Goal: Task Accomplishment & Management: Use online tool/utility

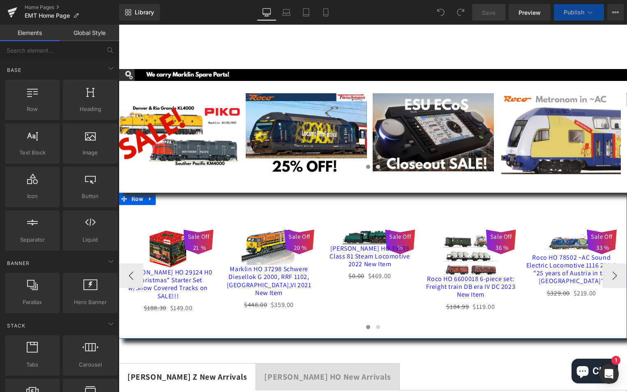
scroll to position [82, 0]
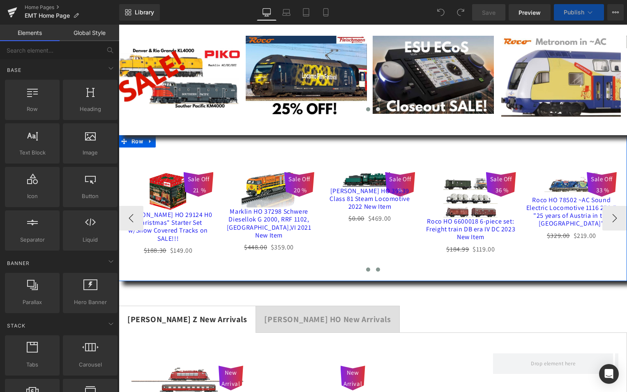
click at [376, 268] on span at bounding box center [378, 270] width 4 height 4
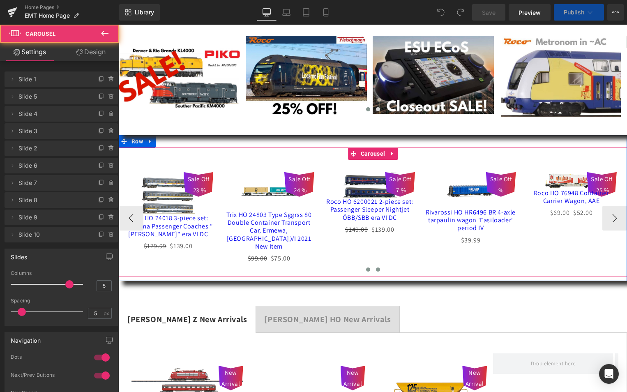
click at [366, 268] on span at bounding box center [368, 270] width 4 height 4
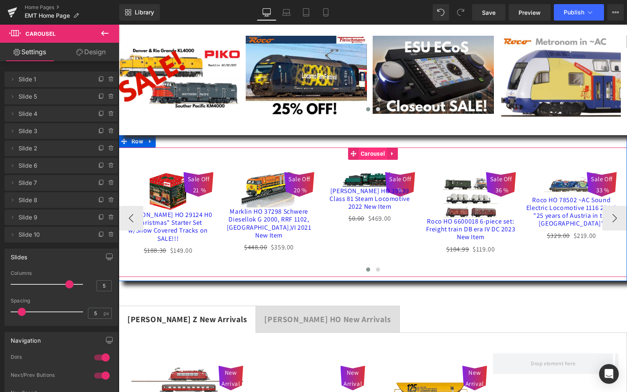
click at [371, 151] on span "Carousel" at bounding box center [373, 154] width 28 height 12
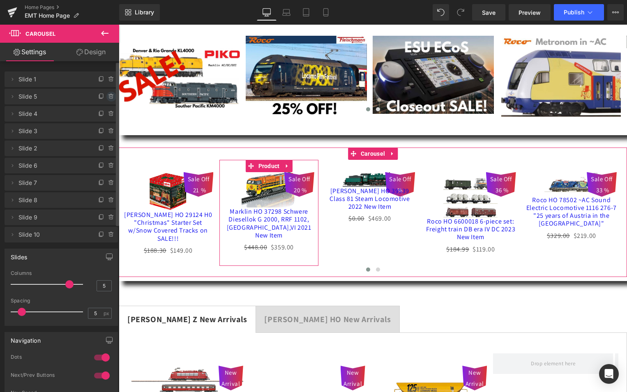
click at [108, 96] on icon at bounding box center [111, 96] width 7 height 7
click at [101, 96] on button "Delete" at bounding box center [103, 97] width 26 height 11
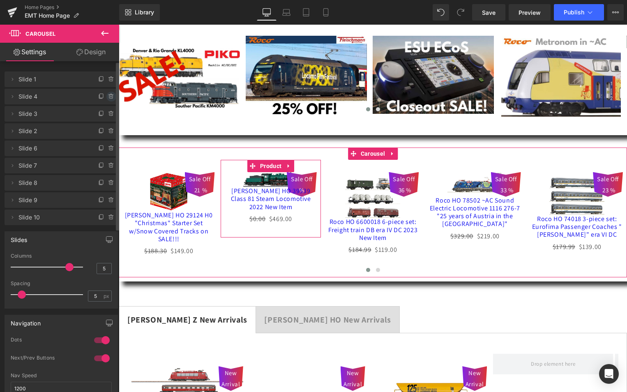
click at [111, 96] on icon at bounding box center [111, 97] width 0 height 2
click at [94, 95] on button "Delete" at bounding box center [103, 97] width 26 height 11
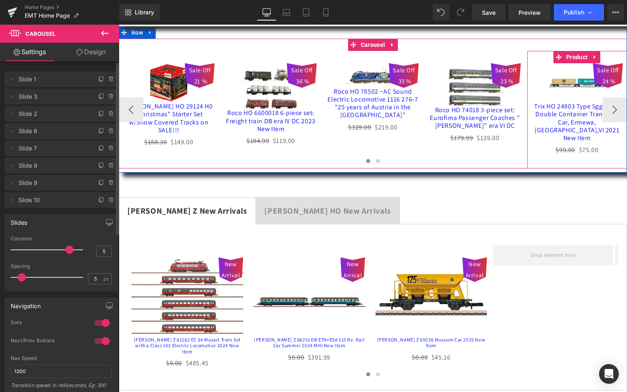
scroll to position [206, 0]
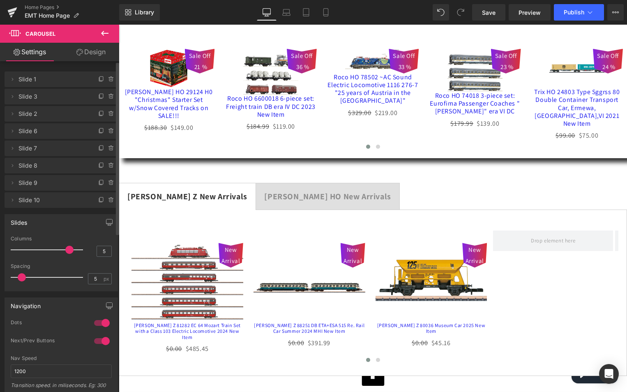
click at [284, 191] on strong "[PERSON_NAME] HO New Arrivals" at bounding box center [327, 196] width 127 height 11
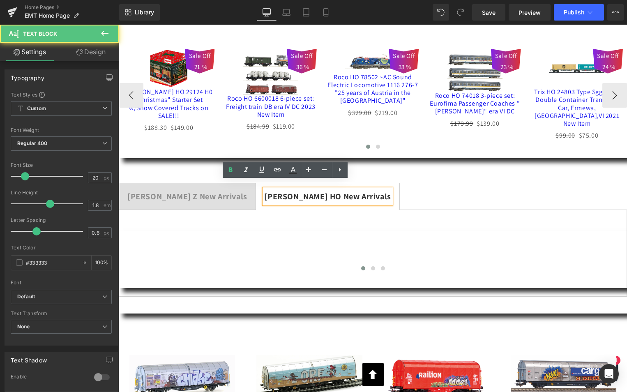
click at [154, 191] on strong "[PERSON_NAME] Z New Arrivals" at bounding box center [187, 196] width 120 height 11
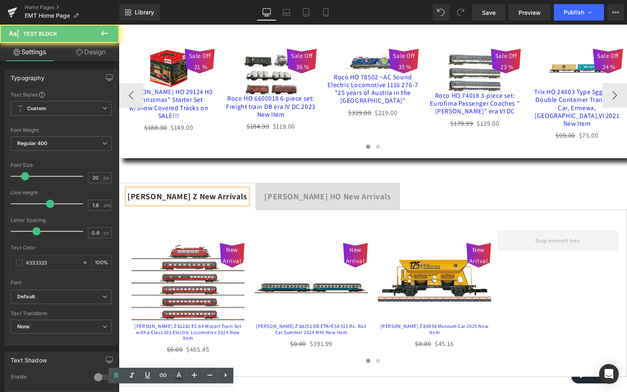
scroll to position [0, 0]
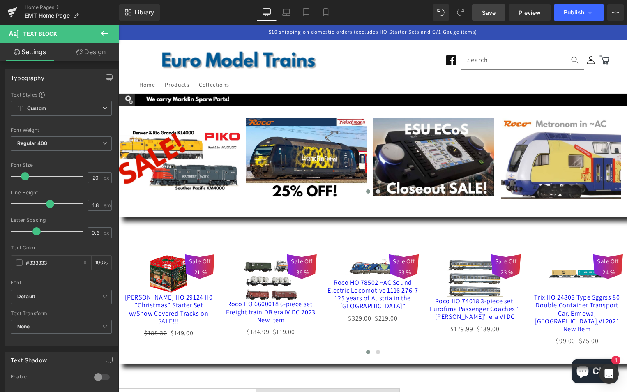
click at [488, 12] on span "Save" at bounding box center [489, 12] width 14 height 9
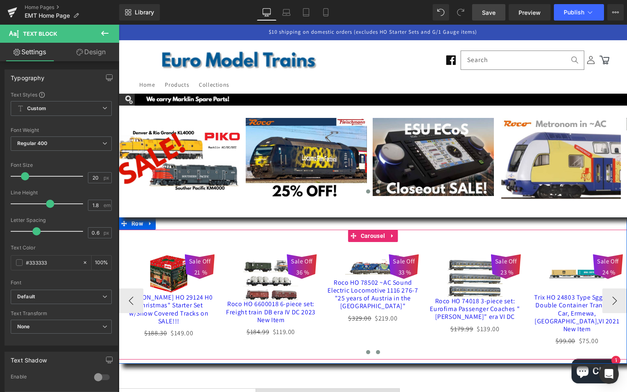
click at [376, 350] on span at bounding box center [378, 352] width 4 height 4
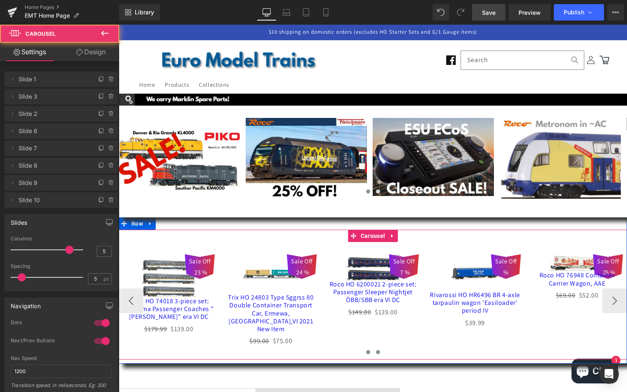
click at [366, 350] on span at bounding box center [368, 352] width 4 height 4
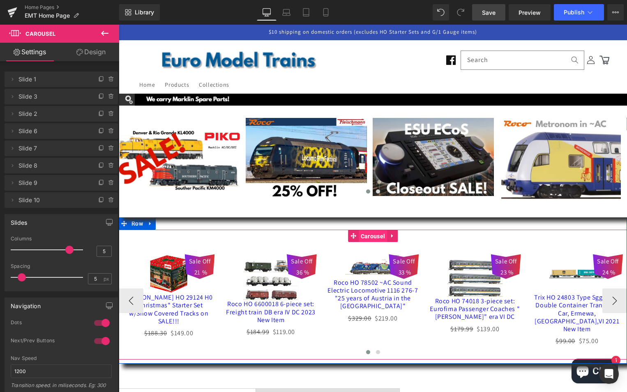
click at [368, 235] on span "Carousel" at bounding box center [373, 236] width 28 height 12
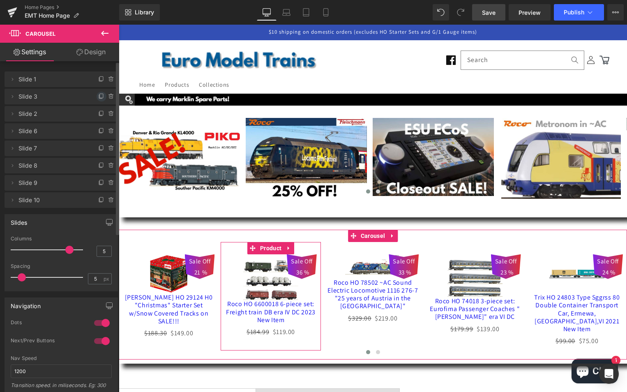
click at [98, 96] on icon at bounding box center [101, 96] width 7 height 7
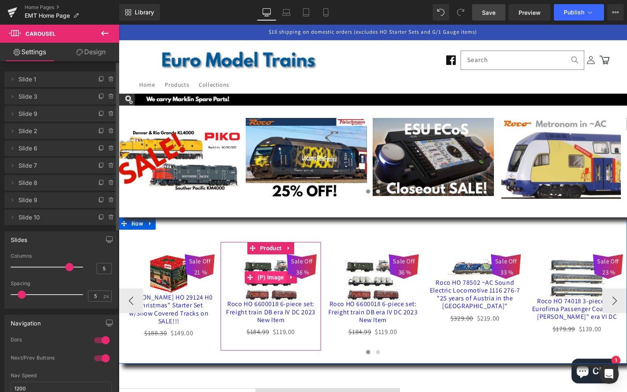
click at [270, 277] on span "(P) Image" at bounding box center [271, 277] width 31 height 12
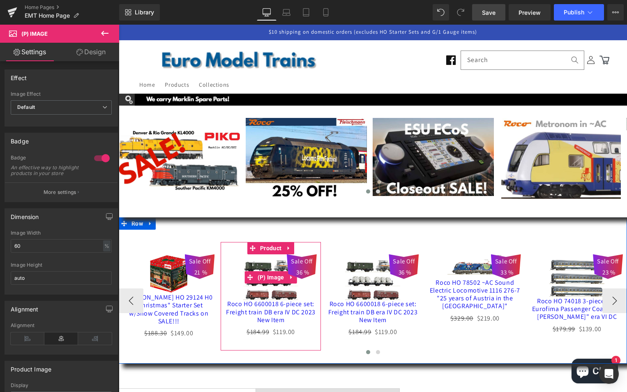
click at [287, 277] on div "Sale Off 36 %" at bounding box center [302, 266] width 30 height 25
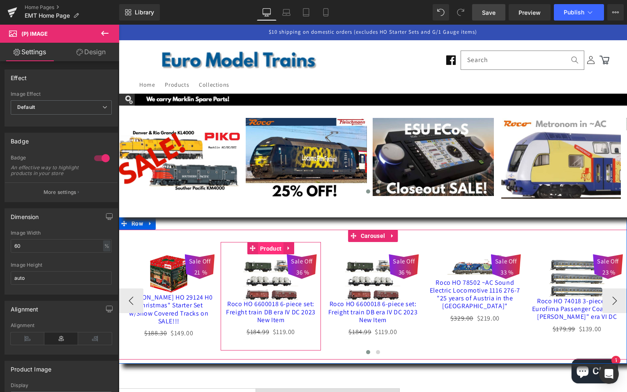
click at [265, 246] on span "Product" at bounding box center [270, 249] width 25 height 12
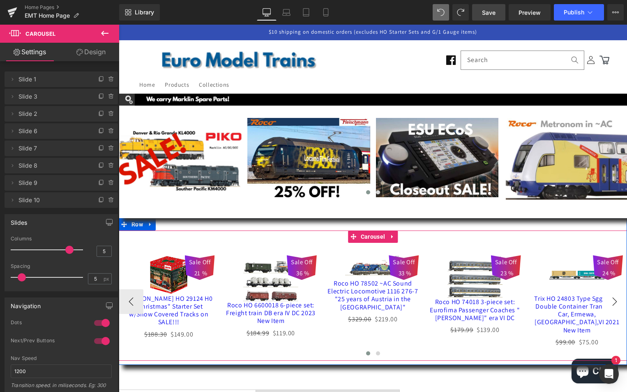
click at [611, 298] on button "›" at bounding box center [615, 301] width 25 height 25
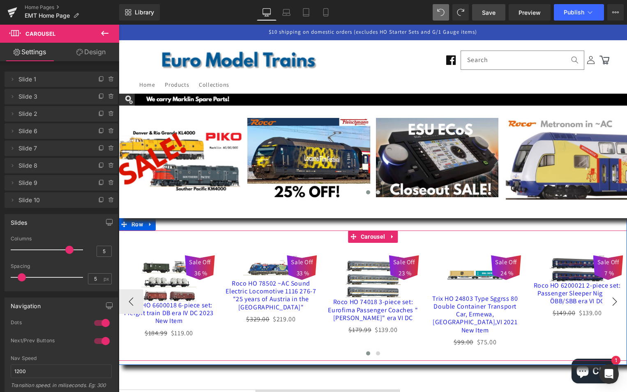
click at [611, 298] on button "›" at bounding box center [615, 301] width 25 height 25
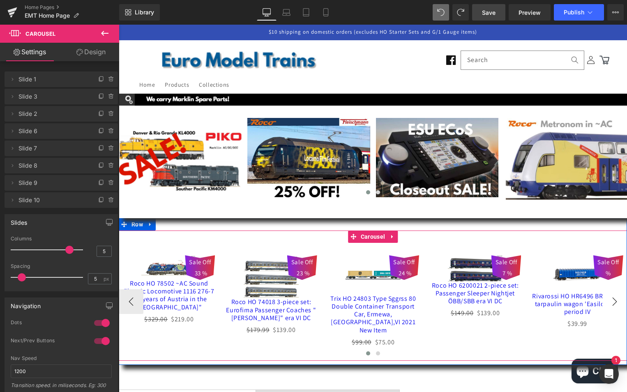
click at [611, 298] on button "›" at bounding box center [615, 301] width 25 height 25
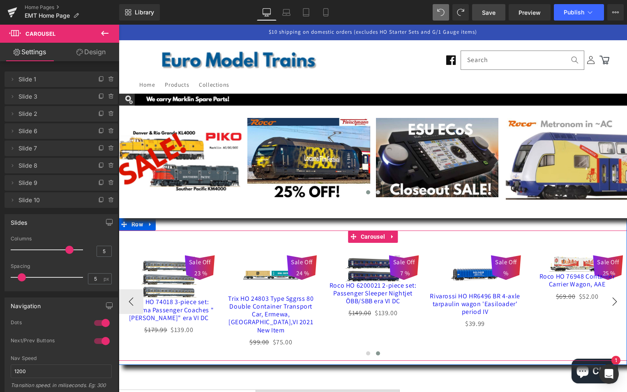
click at [610, 298] on button "›" at bounding box center [615, 301] width 25 height 25
click at [612, 296] on button "›" at bounding box center [615, 301] width 25 height 25
click at [127, 294] on button "‹" at bounding box center [131, 301] width 25 height 25
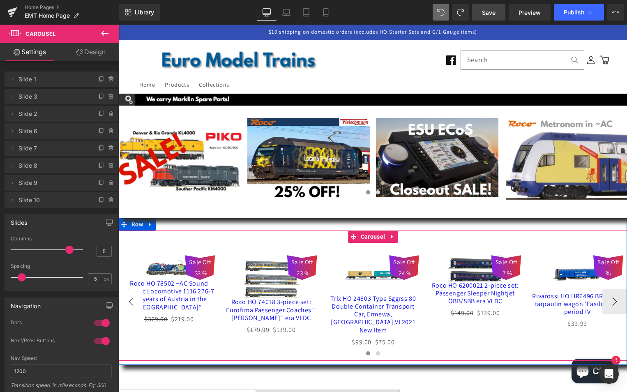
click at [127, 294] on button "‹" at bounding box center [131, 301] width 25 height 25
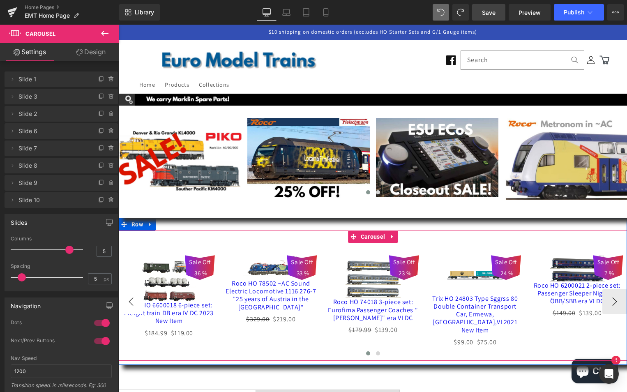
click at [127, 294] on button "‹" at bounding box center [131, 301] width 25 height 25
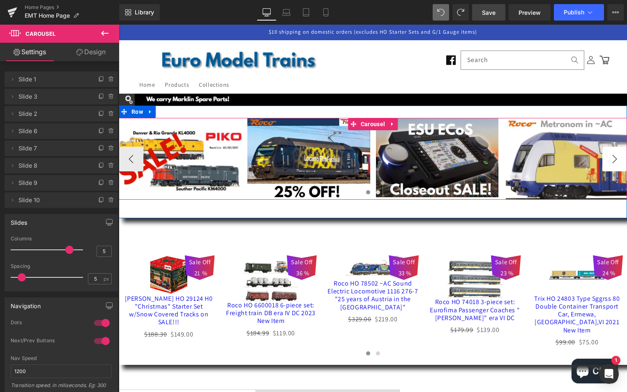
click at [616, 159] on button "›" at bounding box center [615, 159] width 25 height 25
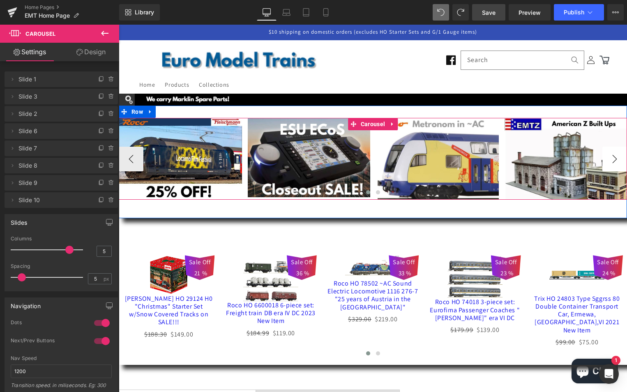
click at [610, 160] on button "›" at bounding box center [615, 159] width 25 height 25
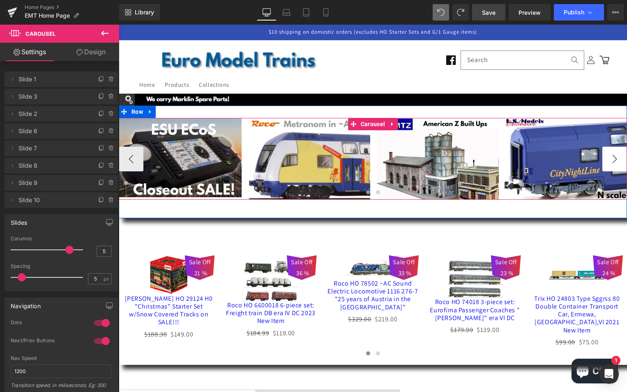
click at [610, 160] on button "›" at bounding box center [615, 159] width 25 height 25
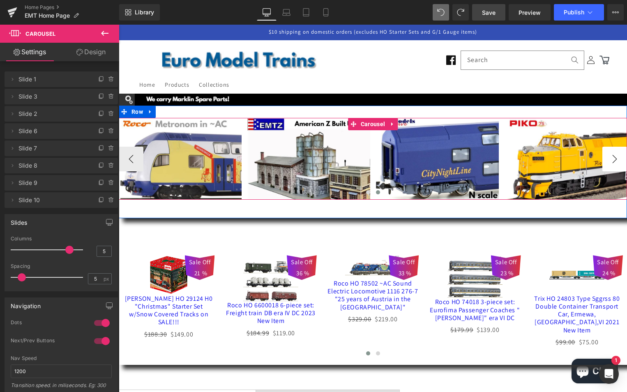
click at [610, 160] on button "›" at bounding box center [615, 159] width 25 height 25
click at [611, 160] on button "›" at bounding box center [615, 159] width 25 height 25
click at [613, 158] on button "›" at bounding box center [615, 159] width 25 height 25
click at [369, 123] on span "Carousel" at bounding box center [373, 124] width 28 height 12
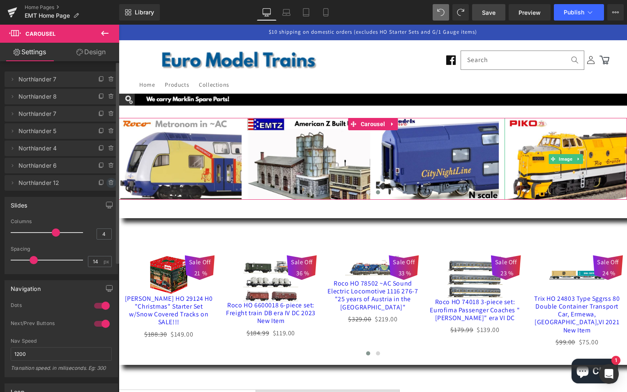
click at [110, 181] on icon at bounding box center [111, 180] width 2 height 1
click at [102, 183] on button "Delete" at bounding box center [103, 183] width 26 height 11
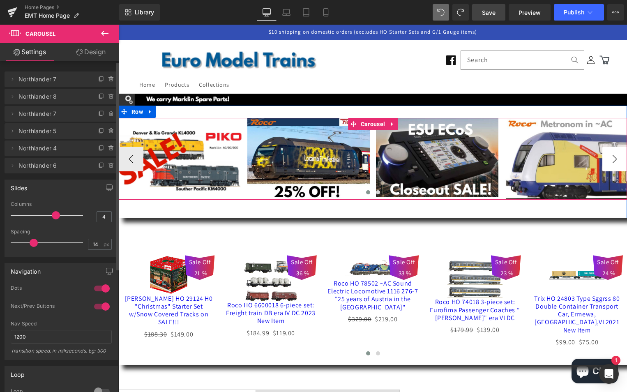
click at [612, 159] on button "›" at bounding box center [615, 159] width 25 height 25
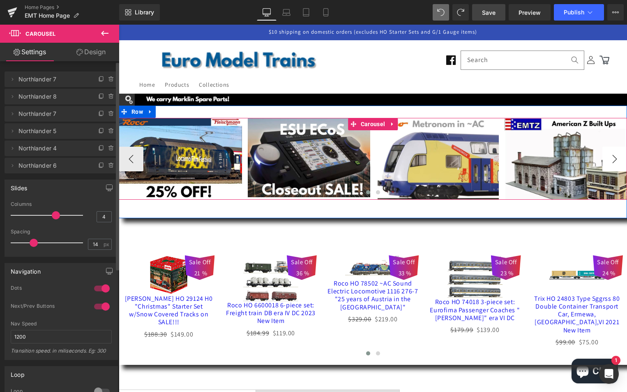
click at [612, 159] on button "›" at bounding box center [615, 159] width 25 height 25
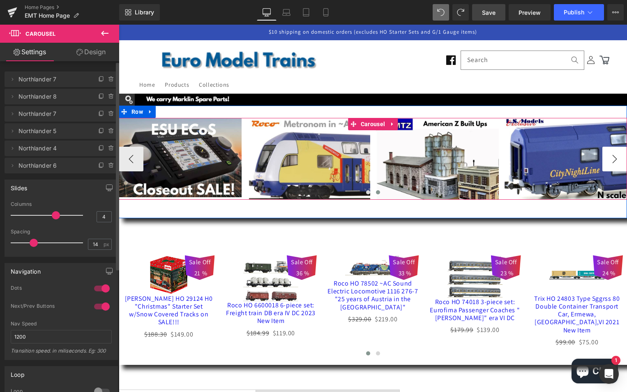
click at [612, 159] on button "›" at bounding box center [615, 159] width 25 height 25
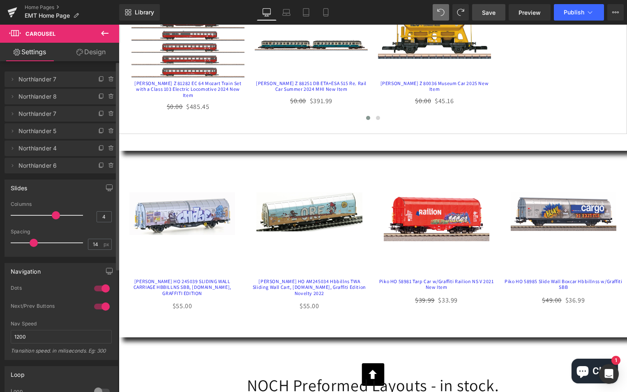
scroll to position [452, 0]
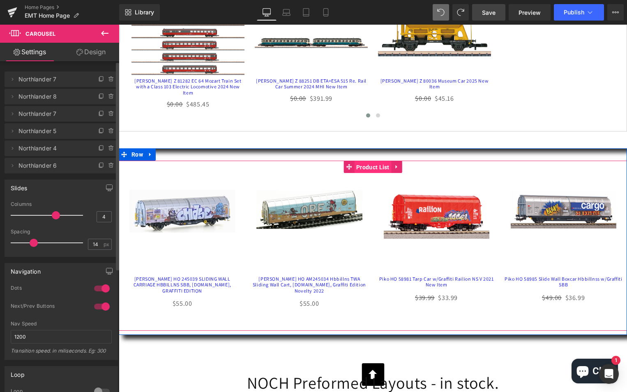
click at [366, 161] on span "Product List" at bounding box center [372, 167] width 37 height 12
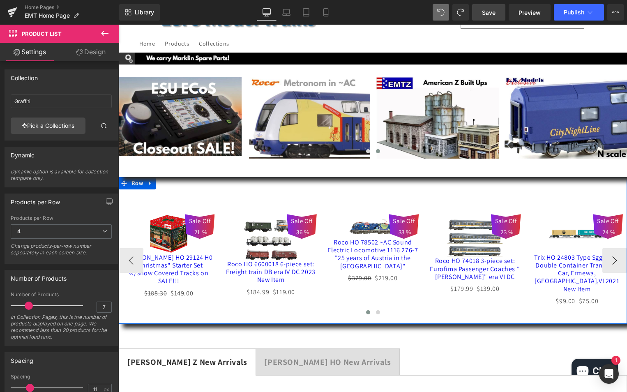
scroll to position [0, 0]
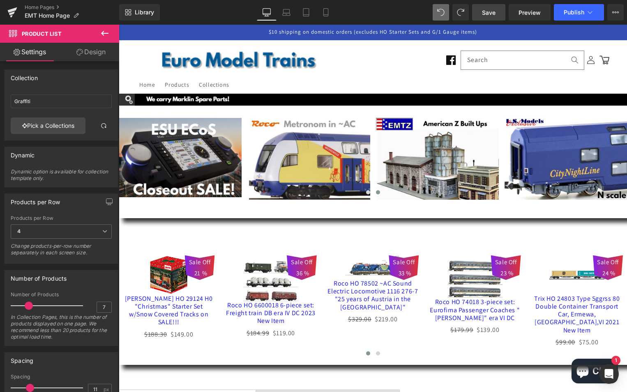
click at [100, 32] on icon at bounding box center [105, 33] width 10 height 10
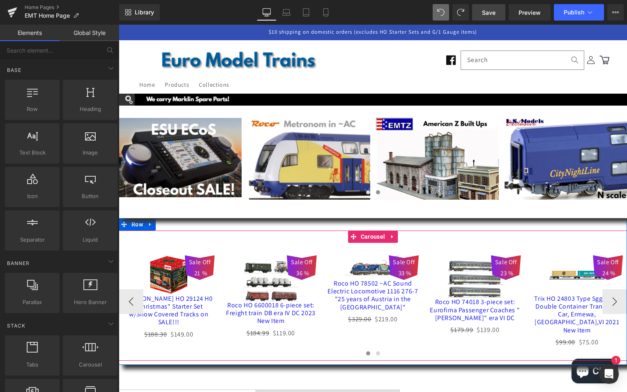
click at [366, 351] on span at bounding box center [368, 353] width 4 height 4
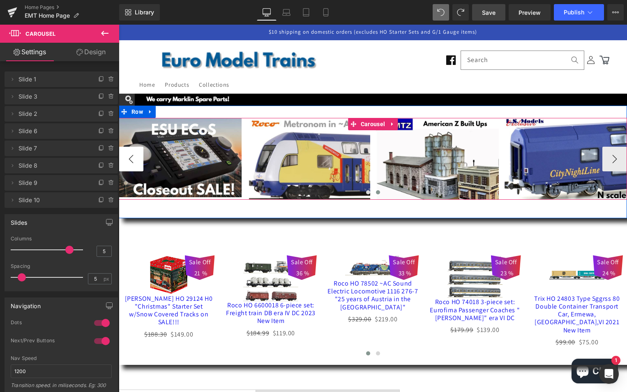
click at [133, 158] on button "‹" at bounding box center [131, 159] width 25 height 25
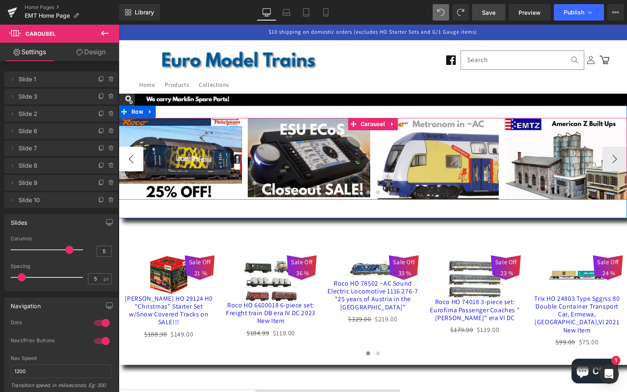
click at [133, 157] on button "‹" at bounding box center [131, 159] width 25 height 25
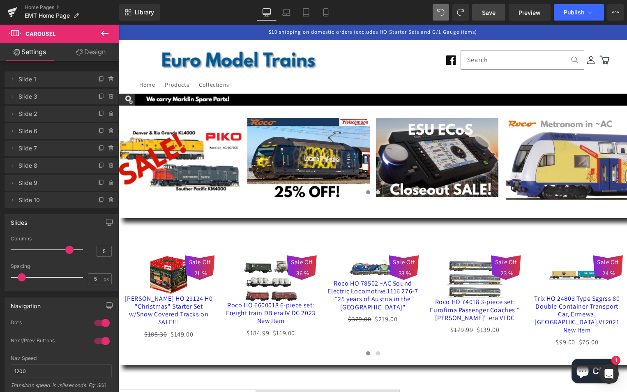
click at [490, 14] on span "Save" at bounding box center [489, 12] width 14 height 9
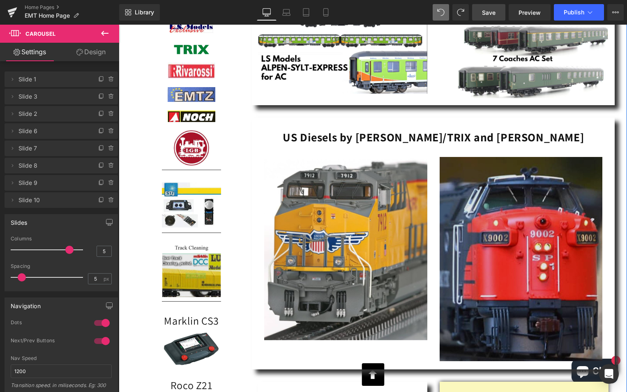
scroll to position [1357, 0]
